Goal: Information Seeking & Learning: Learn about a topic

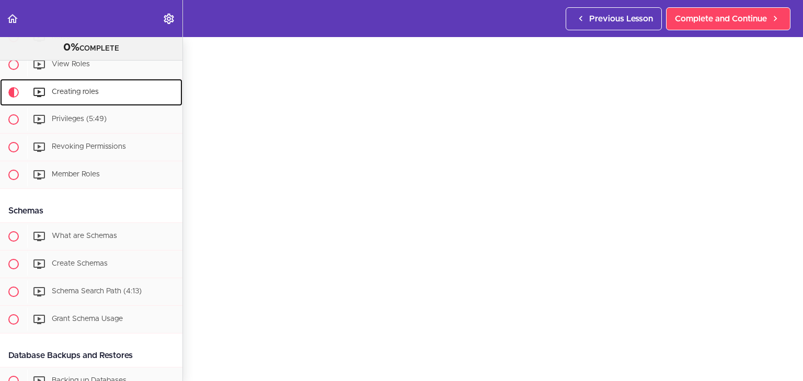
scroll to position [1085, 0]
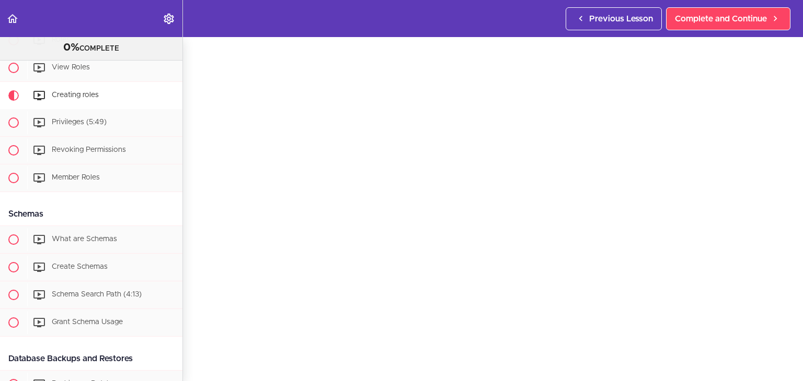
click at [194, 239] on div "Creating roles Complete and Continue 1 - Follow us on LinkedIn 2 - Subscribe to…" at bounding box center [493, 175] width 620 height 344
click at [113, 133] on div "Privileges (5:49)" at bounding box center [104, 122] width 155 height 23
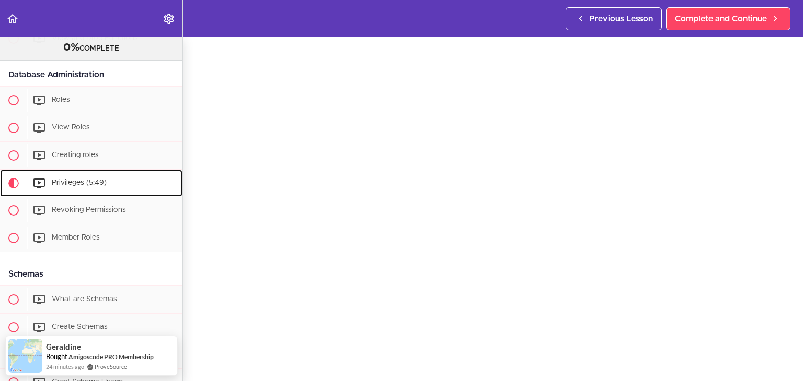
scroll to position [42, 0]
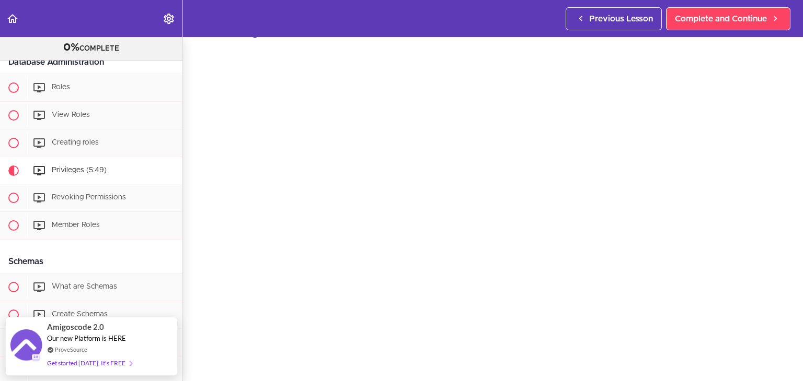
scroll to position [29, 0]
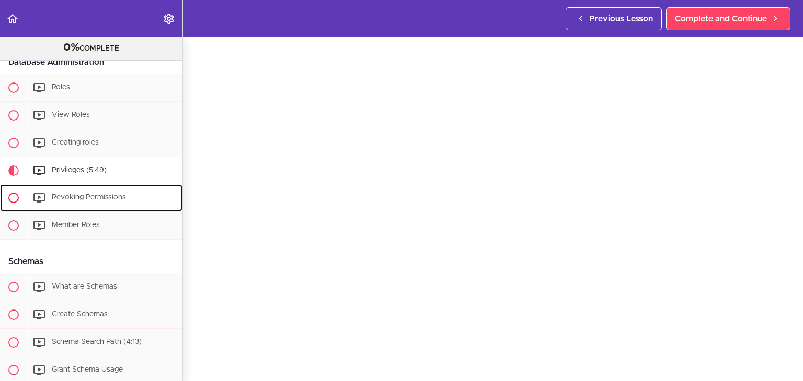
click at [117, 201] on span "Revoking Permissions" at bounding box center [89, 197] width 74 height 7
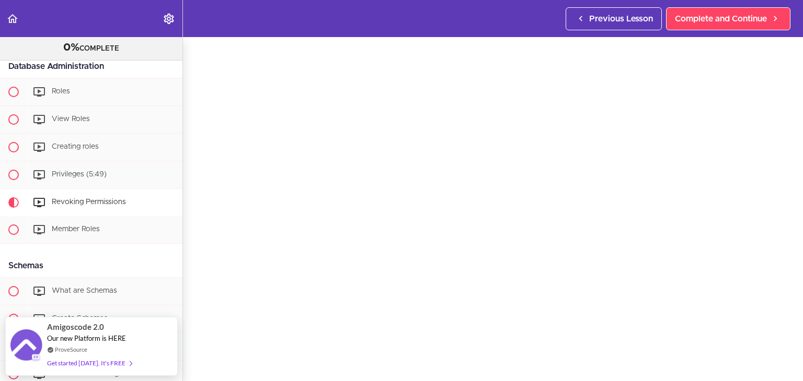
scroll to position [35, 0]
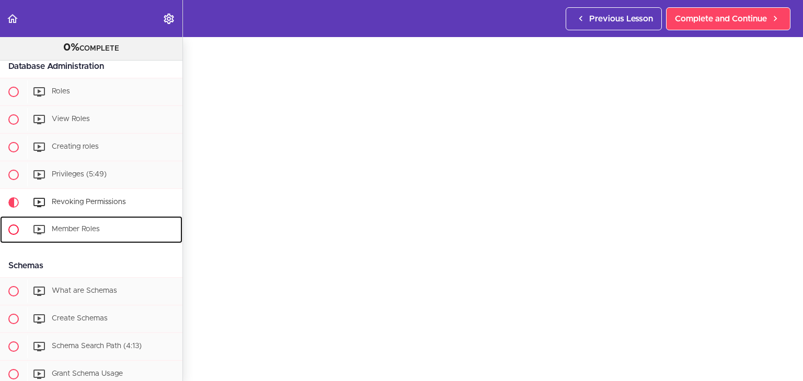
click at [68, 233] on span "Member Roles" at bounding box center [76, 229] width 48 height 7
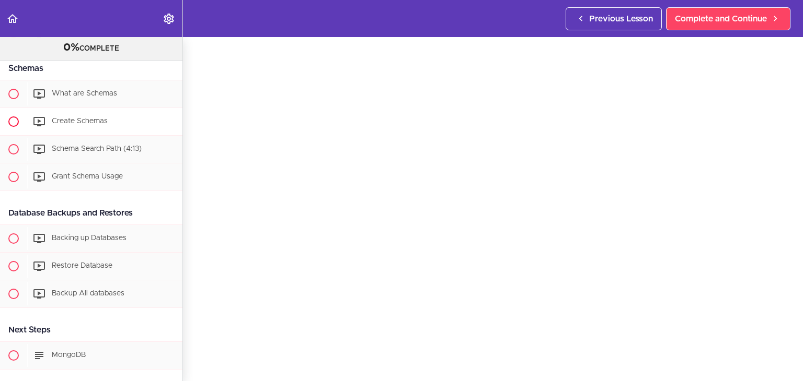
scroll to position [1236, 0]
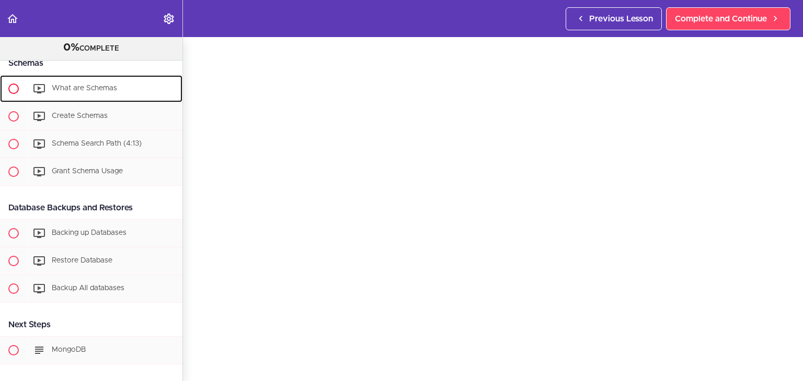
click at [79, 90] on div "What are Schemas" at bounding box center [104, 88] width 155 height 23
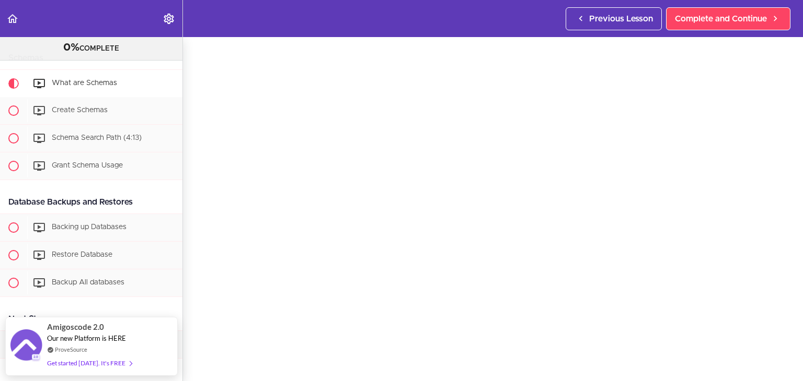
scroll to position [37, 0]
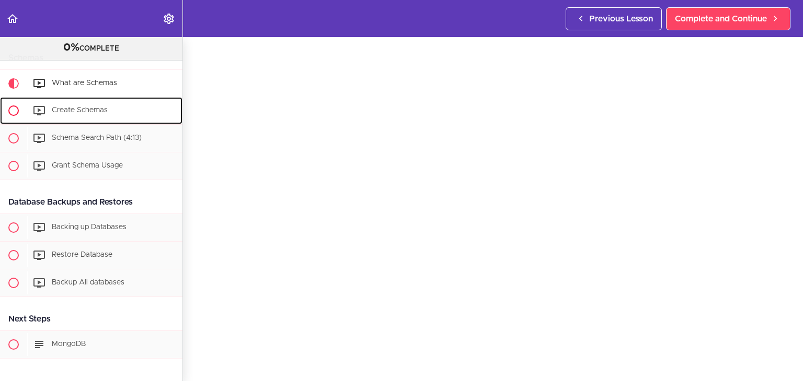
click at [113, 116] on div "Create Schemas" at bounding box center [104, 110] width 155 height 23
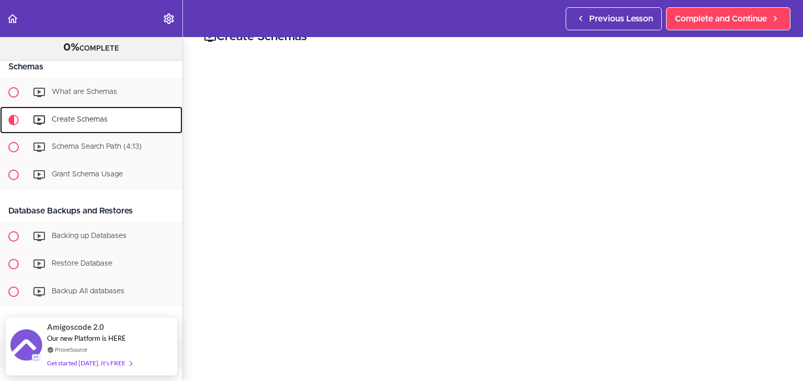
scroll to position [39, 0]
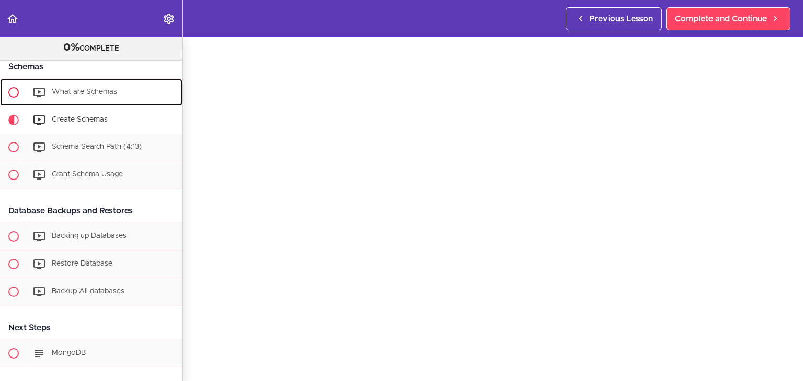
click at [88, 104] on div "What are Schemas" at bounding box center [104, 92] width 155 height 23
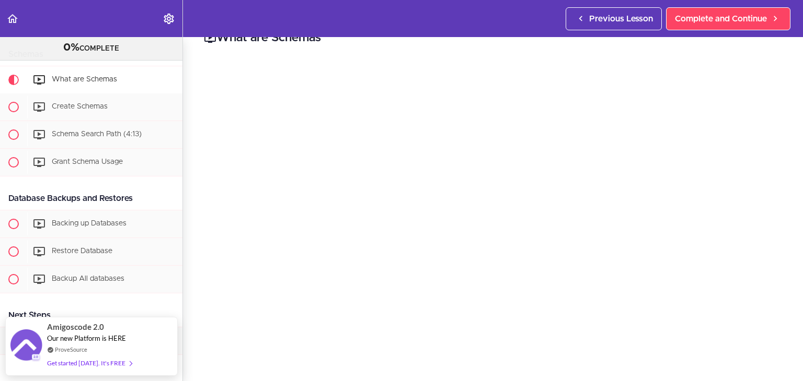
scroll to position [36, 0]
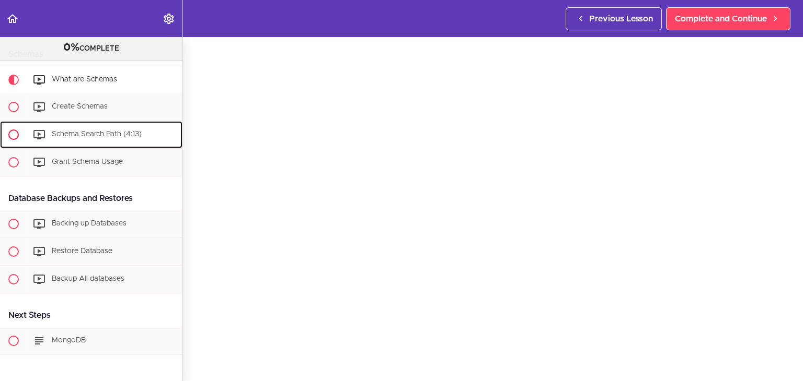
click at [90, 138] on div "Schema Search Path (4:13)" at bounding box center [104, 134] width 155 height 23
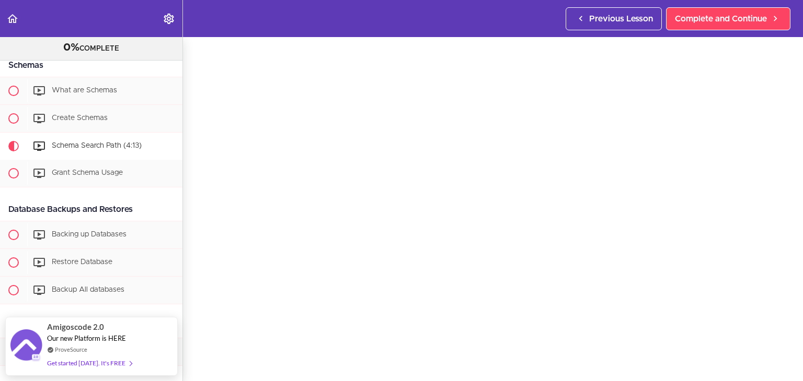
scroll to position [34, 0]
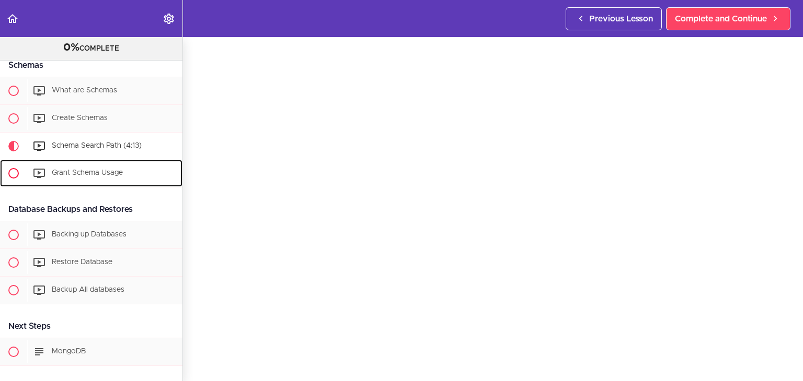
click at [119, 177] on span "Grant Schema Usage" at bounding box center [87, 172] width 71 height 7
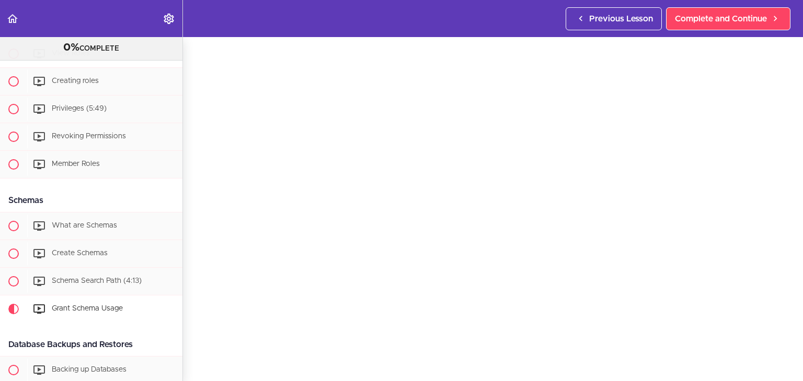
scroll to position [1235, 0]
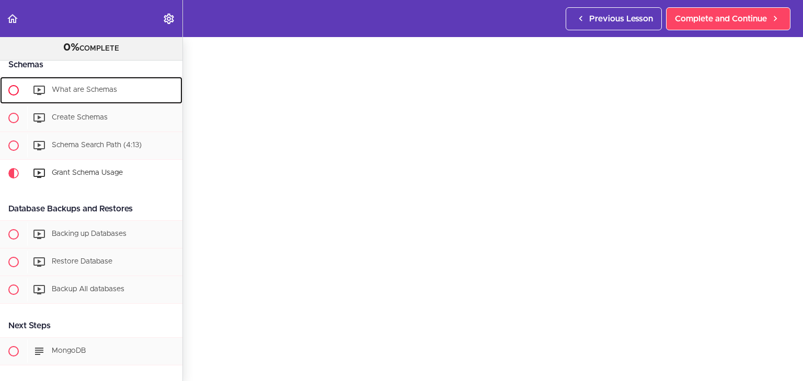
drag, startPoint x: 90, startPoint y: 97, endPoint x: 85, endPoint y: 97, distance: 5.8
click at [90, 94] on span "What are Schemas" at bounding box center [84, 89] width 65 height 7
click at [80, 102] on div "What are Schemas" at bounding box center [104, 90] width 155 height 23
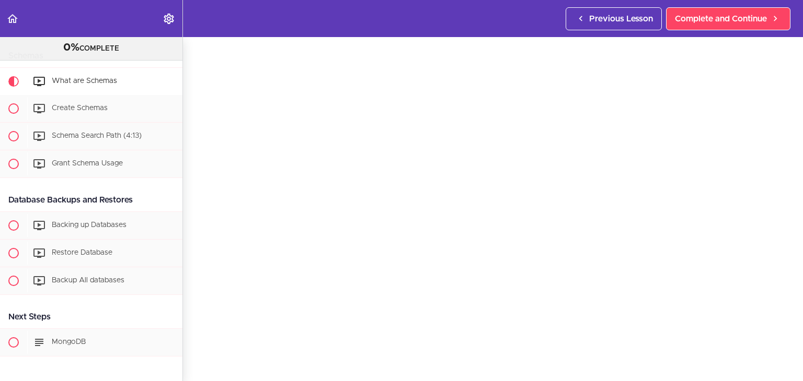
scroll to position [1314, 0]
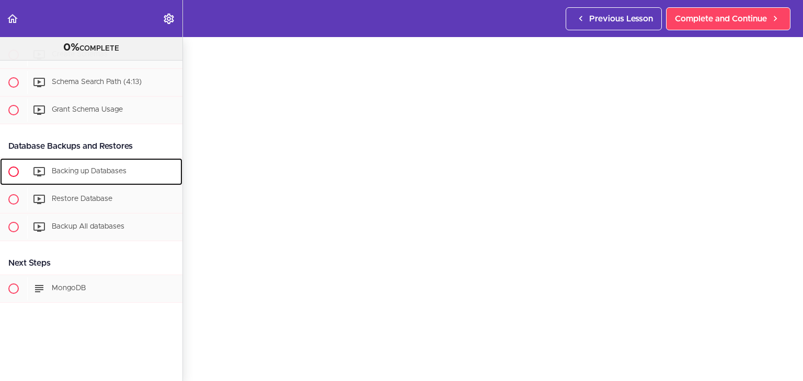
click at [88, 168] on span "Backing up Databases" at bounding box center [89, 171] width 75 height 7
click at [93, 195] on span "Restore Database" at bounding box center [82, 198] width 61 height 7
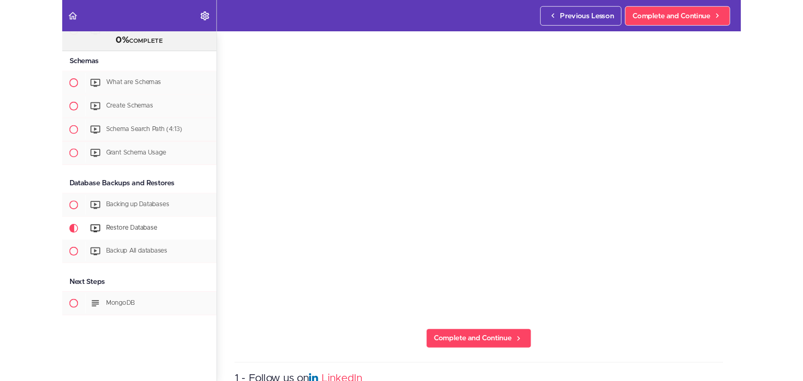
scroll to position [1315, 0]
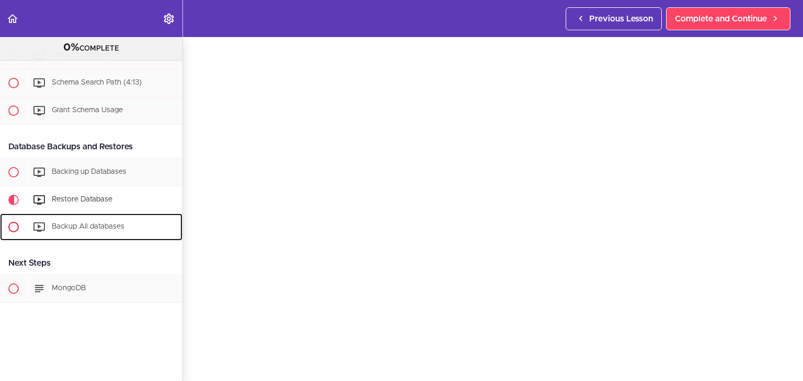
click at [118, 223] on span "Backup All databases" at bounding box center [88, 226] width 73 height 7
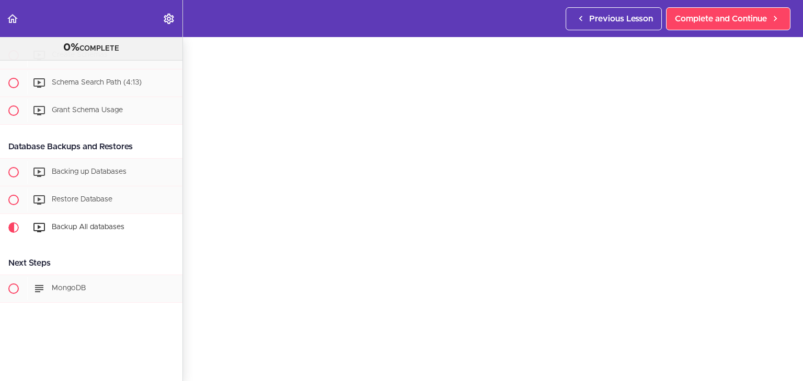
scroll to position [34, 0]
click at [94, 280] on div "MongoDB" at bounding box center [104, 288] width 155 height 23
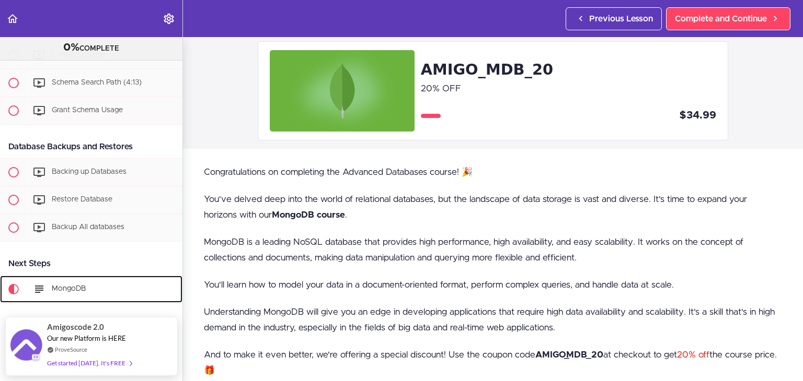
scroll to position [52, 0]
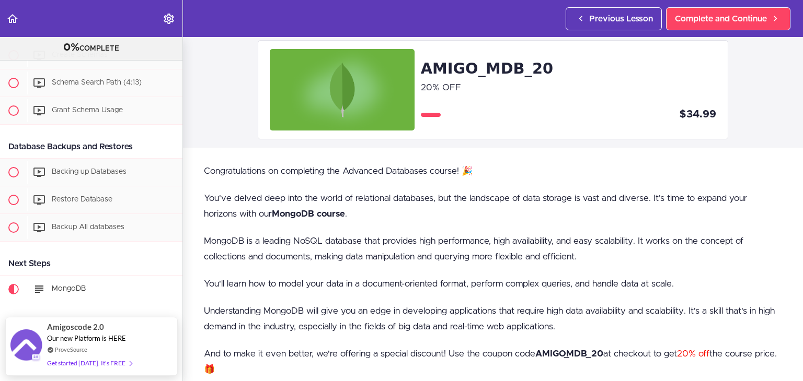
click at [257, 174] on p "Congratulations on completing the Advanced Databases course! 🎉" at bounding box center [493, 172] width 578 height 16
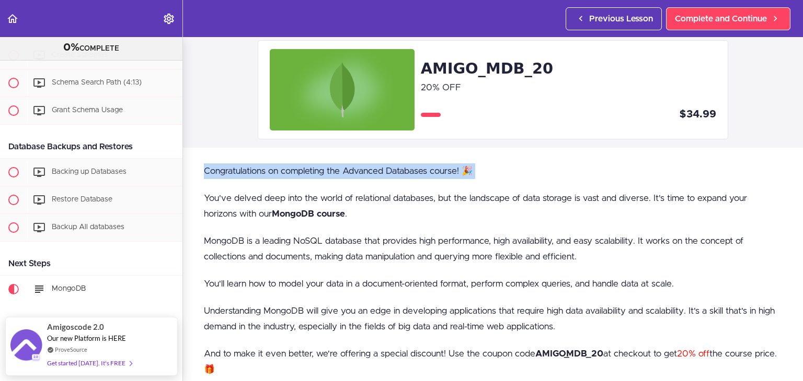
click at [257, 174] on p "Congratulations on completing the Advanced Databases course! 🎉" at bounding box center [493, 172] width 578 height 16
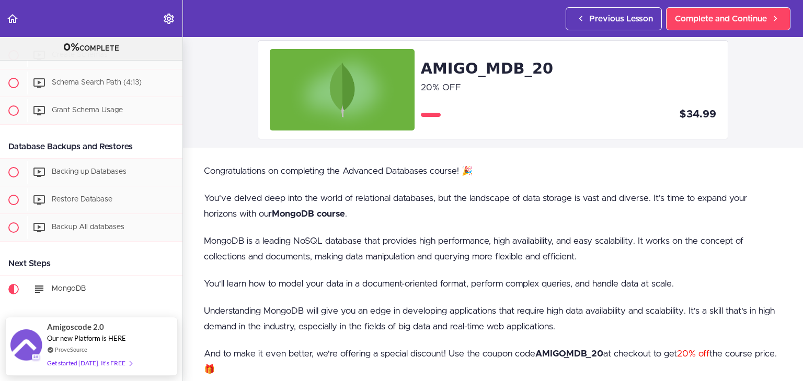
click at [261, 198] on p "You've delved deep into the world of relational databases, but the landscape of…" at bounding box center [493, 206] width 578 height 31
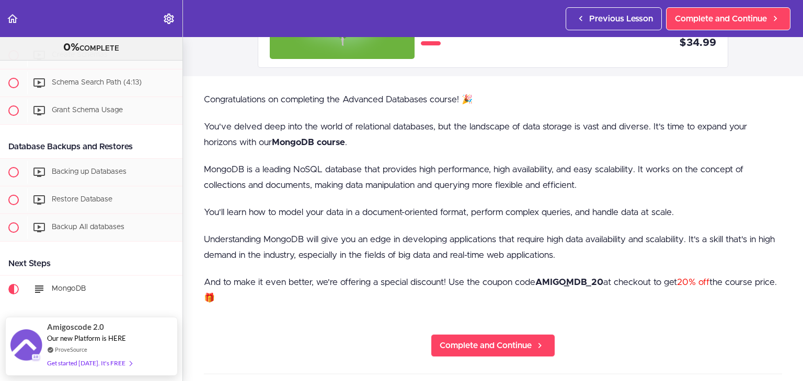
scroll to position [157, 0]
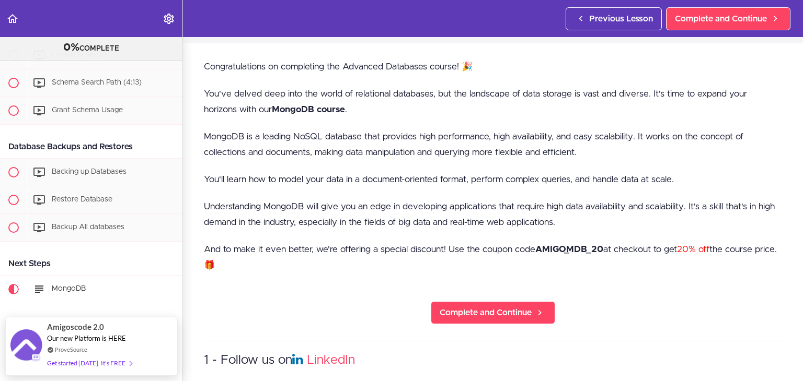
click at [247, 180] on p "You'll learn how to model your data in a document-oriented format, perform comp…" at bounding box center [493, 180] width 578 height 16
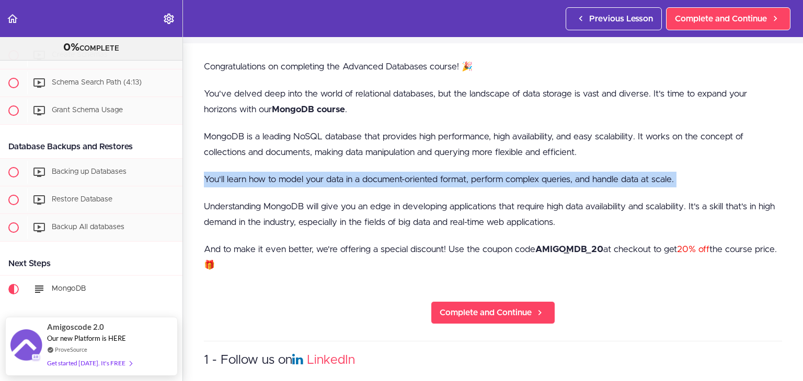
click at [247, 180] on p "You'll learn how to model your data in a document-oriented format, perform comp…" at bounding box center [493, 180] width 578 height 16
click at [342, 180] on p "You'll learn how to model your data in a document-oriented format, perform comp…" at bounding box center [493, 180] width 578 height 16
drag, startPoint x: 312, startPoint y: 180, endPoint x: 573, endPoint y: 168, distance: 260.5
click at [675, 168] on div "Congratulations on completing the Advanced Databases course! 🎉 You've delved de…" at bounding box center [493, 172] width 578 height 226
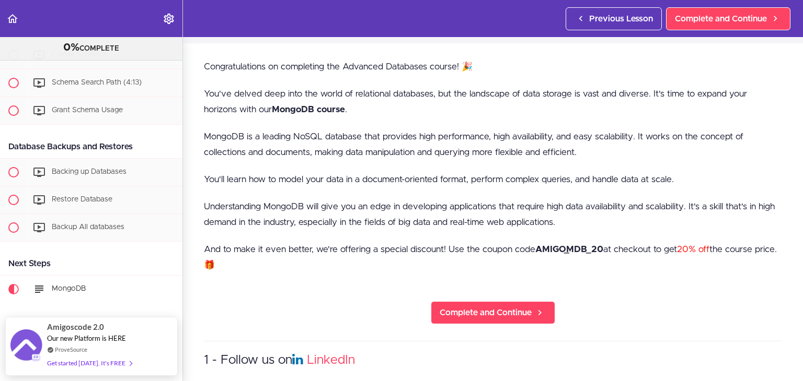
click at [275, 138] on p "MongoDB is a leading NoSQL database that provides high performance, high availa…" at bounding box center [493, 144] width 578 height 31
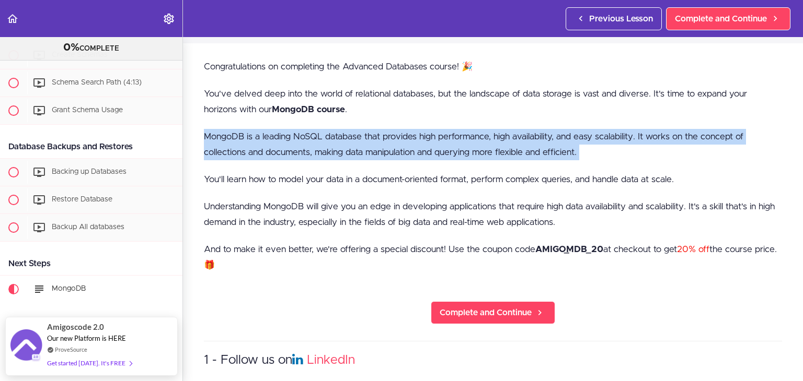
click at [275, 138] on p "MongoDB is a leading NoSQL database that provides high performance, high availa…" at bounding box center [493, 144] width 578 height 31
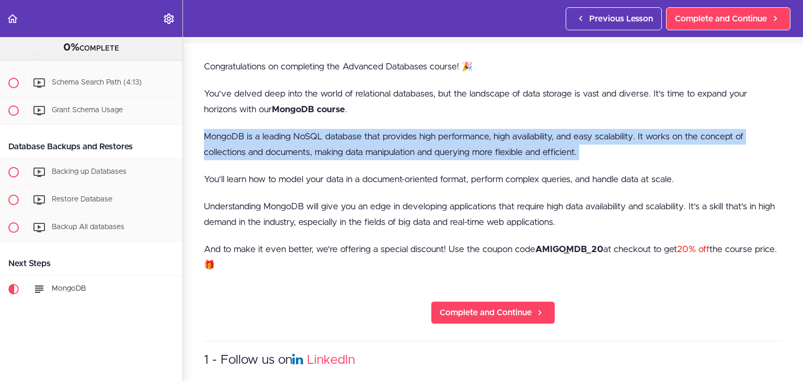
click at [311, 158] on p "MongoDB is a leading NoSQL database that provides high performance, high availa…" at bounding box center [493, 144] width 578 height 31
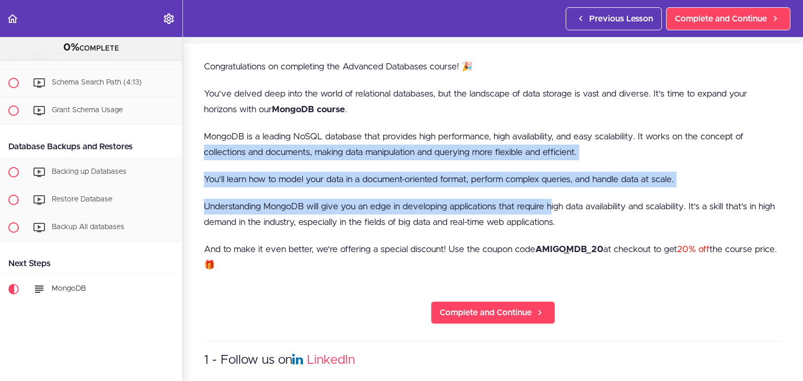
drag, startPoint x: 205, startPoint y: 152, endPoint x: 552, endPoint y: 214, distance: 352.5
click at [552, 214] on div "Congratulations on completing the Advanced Databases course! 🎉 You've delved de…" at bounding box center [493, 172] width 578 height 226
click at [552, 214] on p "Understanding MongoDB will give you an edge in developing applications that req…" at bounding box center [493, 214] width 578 height 31
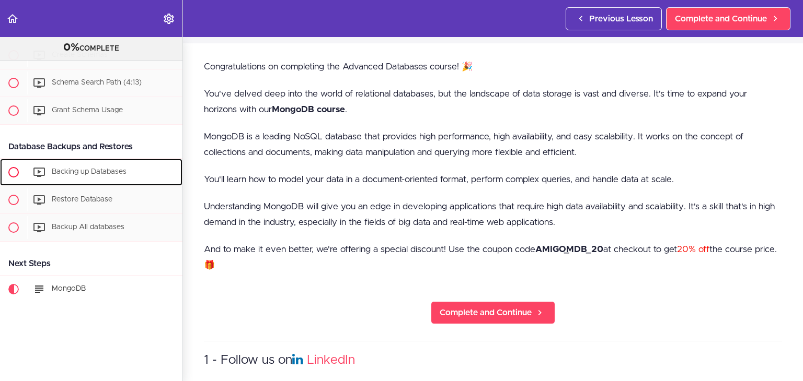
click at [61, 161] on div "Backing up Databases" at bounding box center [104, 172] width 155 height 23
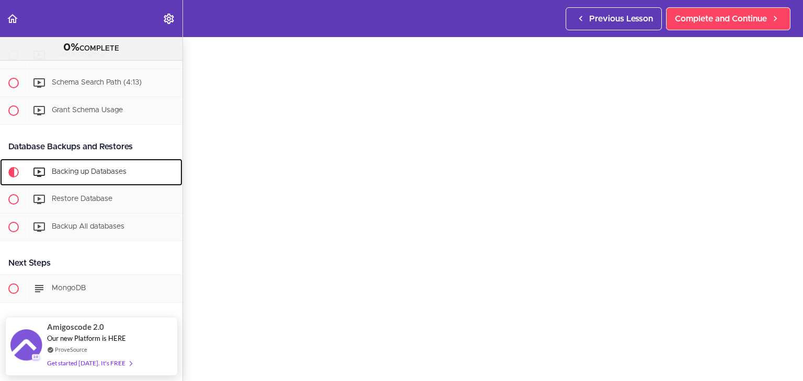
scroll to position [36, 0]
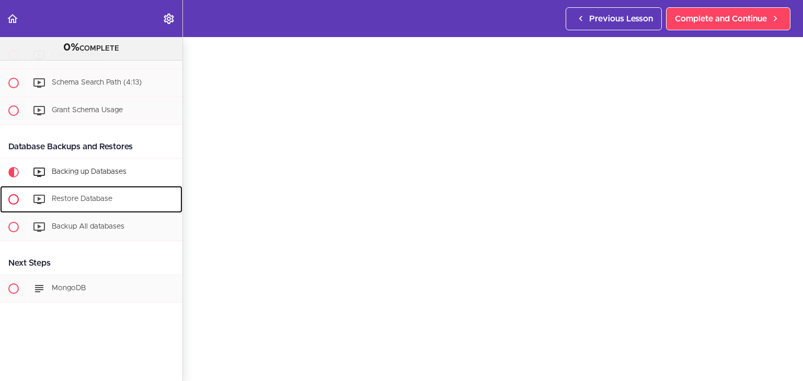
click at [118, 188] on div "Restore Database" at bounding box center [104, 199] width 155 height 23
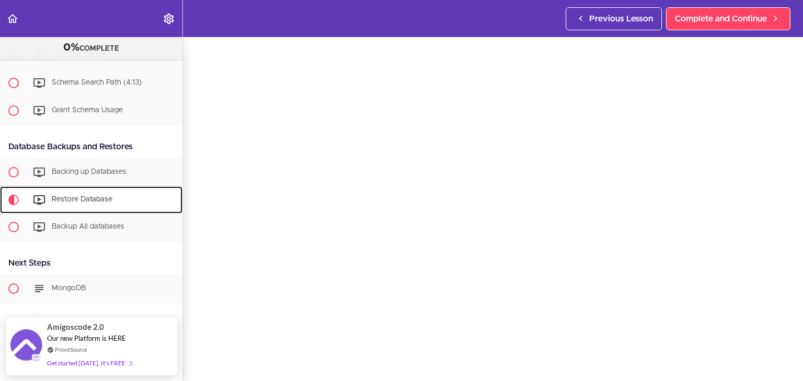
scroll to position [31, 0]
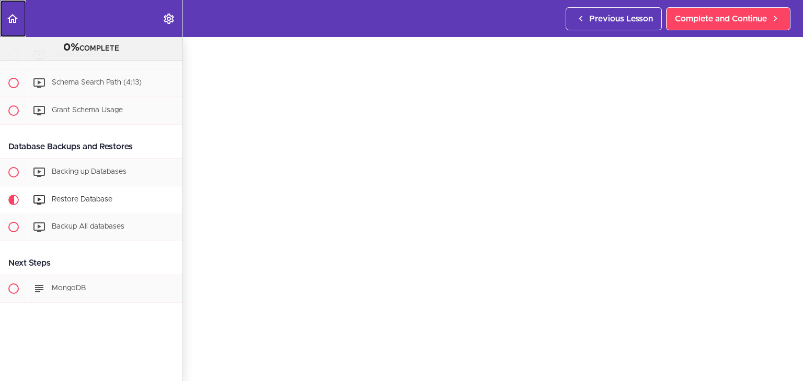
click at [13, 31] on link "Back to course curriculum" at bounding box center [13, 18] width 26 height 37
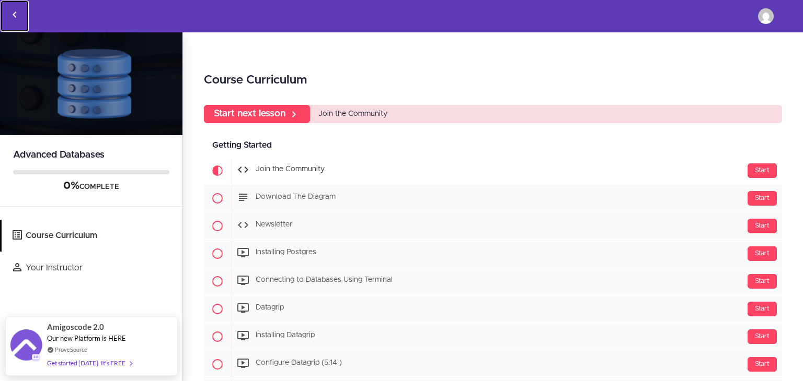
click at [26, 18] on link "Back to courses" at bounding box center [15, 16] width 28 height 31
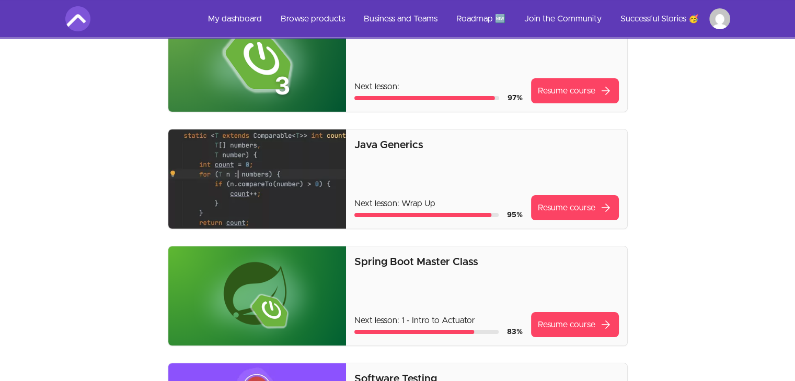
scroll to position [157, 0]
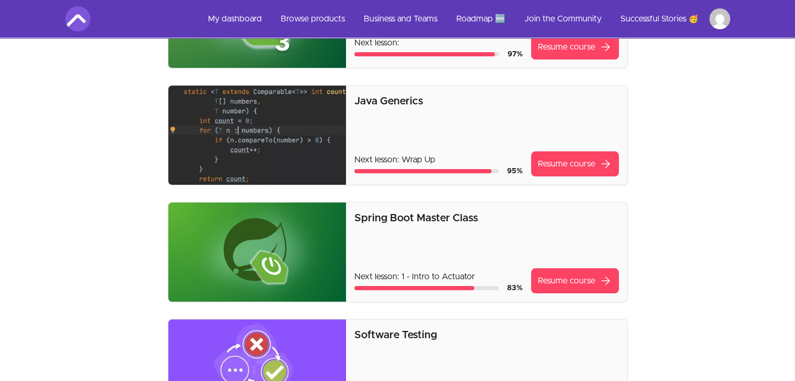
click at [372, 103] on p "Java Generics" at bounding box center [486, 101] width 264 height 15
click at [284, 120] on img at bounding box center [257, 135] width 178 height 99
click at [581, 168] on link "Resume course arrow_forward" at bounding box center [575, 164] width 88 height 25
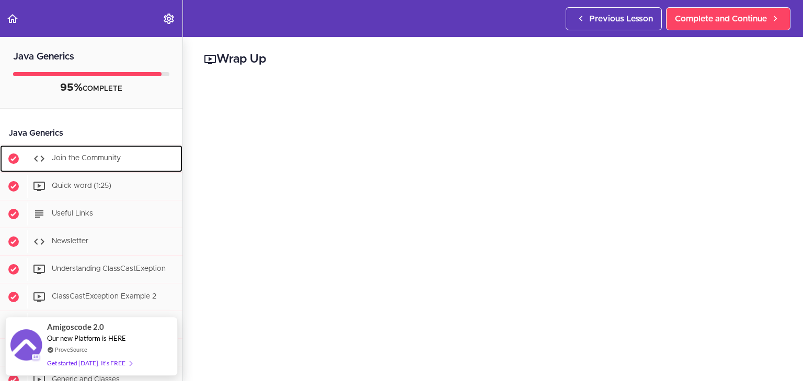
click at [92, 153] on div "Join the Community" at bounding box center [104, 158] width 155 height 23
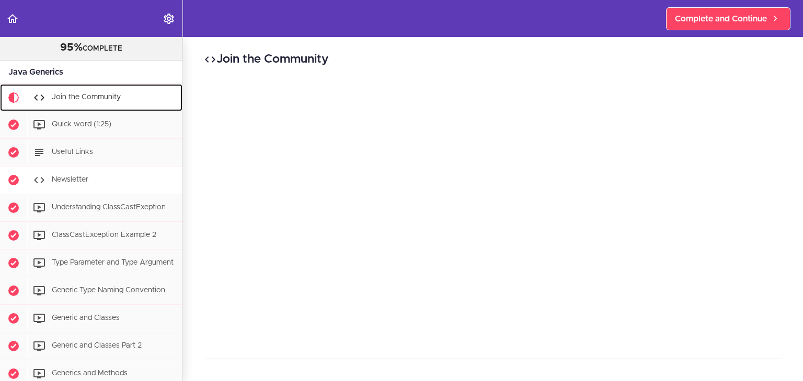
scroll to position [69, 0]
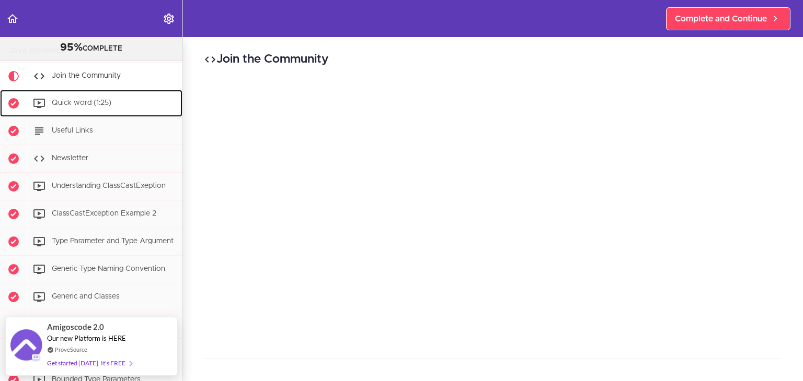
click at [91, 111] on div "Quick word (1:25)" at bounding box center [104, 103] width 155 height 23
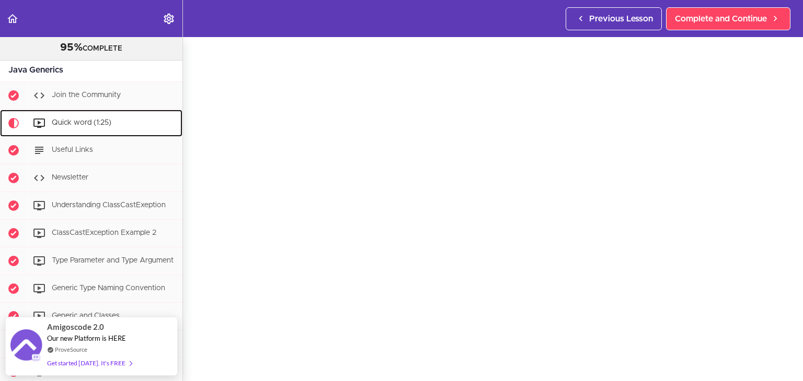
scroll to position [38, 0]
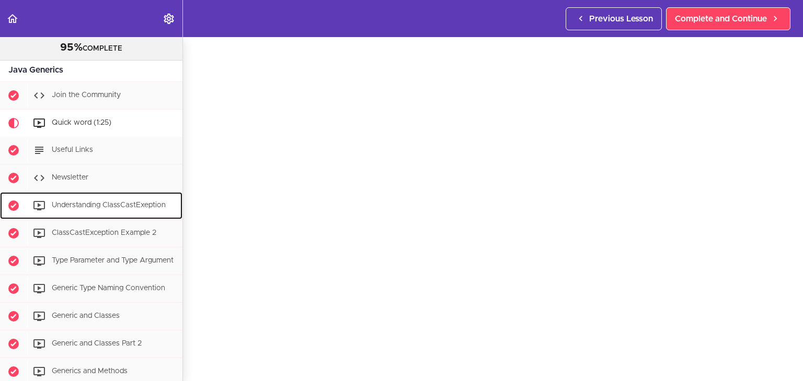
click at [100, 207] on span "Understanding ClassCastExeption" at bounding box center [109, 205] width 114 height 7
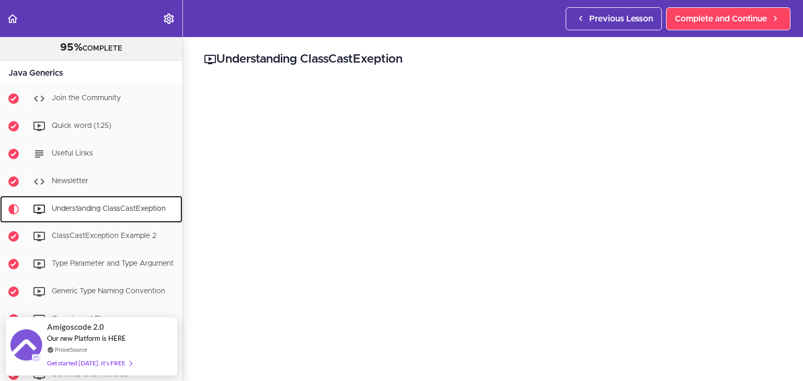
scroll to position [48, 0]
